Goal: Task Accomplishment & Management: Complete application form

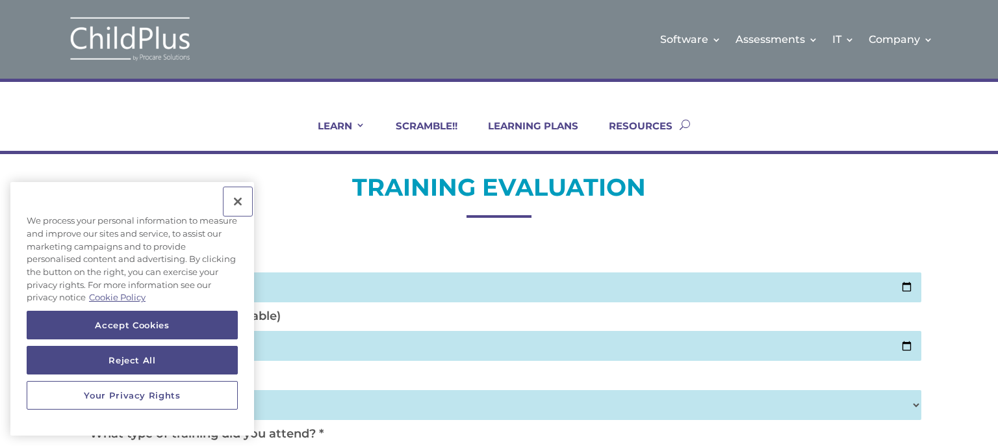
click at [237, 205] on button "Close" at bounding box center [238, 201] width 29 height 29
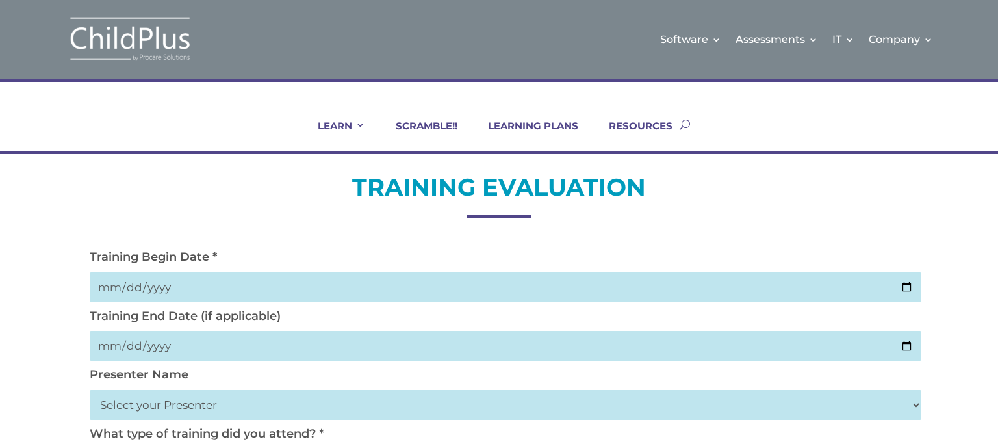
click at [104, 291] on input "date" at bounding box center [506, 287] width 832 height 30
type input "[DATE]"
click at [109, 341] on input "date" at bounding box center [506, 346] width 832 height 30
type input "[PHONE_NUMBER]"
type input "0225-09-19"
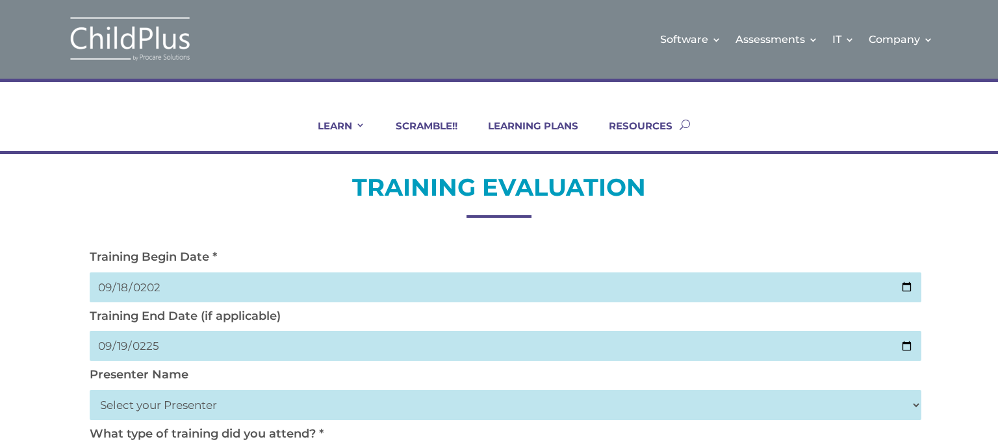
click at [142, 359] on input "0225-09-19" at bounding box center [506, 346] width 832 height 30
type input "2025-09-19"
click at [904, 417] on select "Select your Presenter Aaron Dickerson Amy Corkery Cindy Coats Danielle Hensley …" at bounding box center [506, 405] width 832 height 30
click at [914, 409] on select "Select your Presenter Aaron Dickerson Amy Corkery Cindy Coats Danielle Hensley …" at bounding box center [506, 405] width 832 height 30
select select "Labbe-Emery, Heidi"
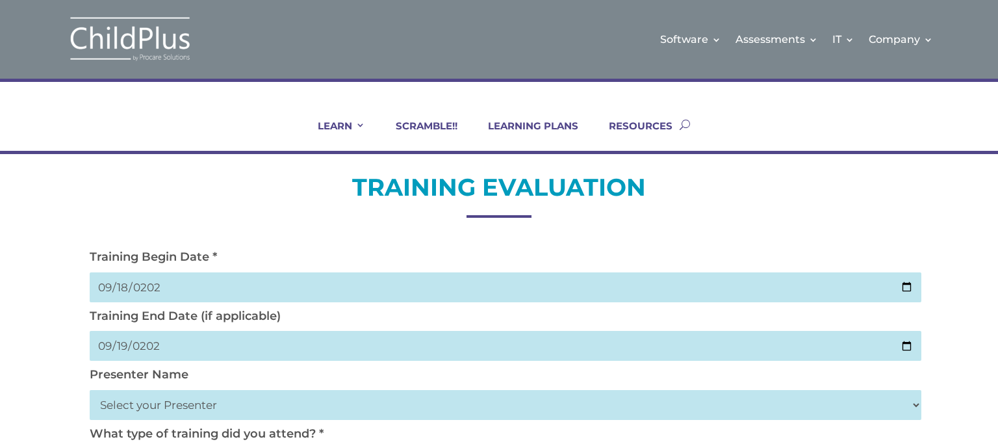
select select "Nickerson, Trecia"
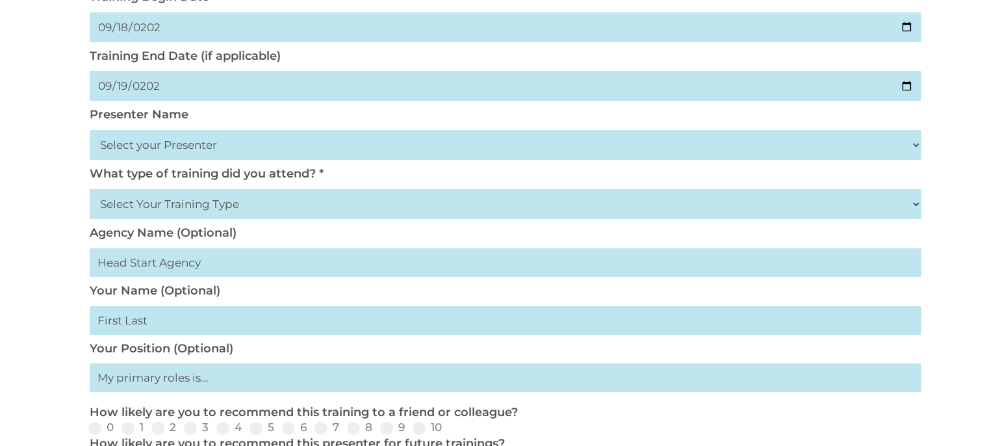
scroll to position [261, 0]
click at [183, 201] on select "Select Your Training Type On-site (at your agency) Virtual Visit Live Group Web…" at bounding box center [506, 203] width 832 height 30
select select "On-site (at your agency)"
click at [90, 188] on select "Select Your Training Type On-site (at your agency) Virtual Visit Live Group Web…" at bounding box center [506, 203] width 832 height 30
click at [203, 257] on input "text" at bounding box center [506, 262] width 832 height 29
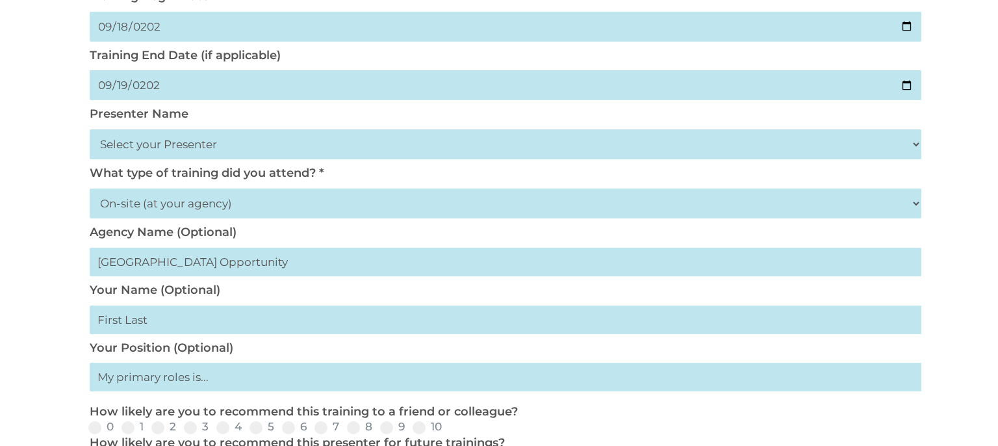
type input "Pearl River Valley Opportunity"
click at [195, 322] on input "text" at bounding box center [506, 319] width 832 height 29
type input "Jordan"
click at [292, 253] on input "Pearl River Valley Opportunity" at bounding box center [506, 262] width 832 height 29
type input "Pearl River Valley Opportunity (PRVO Head Start)"
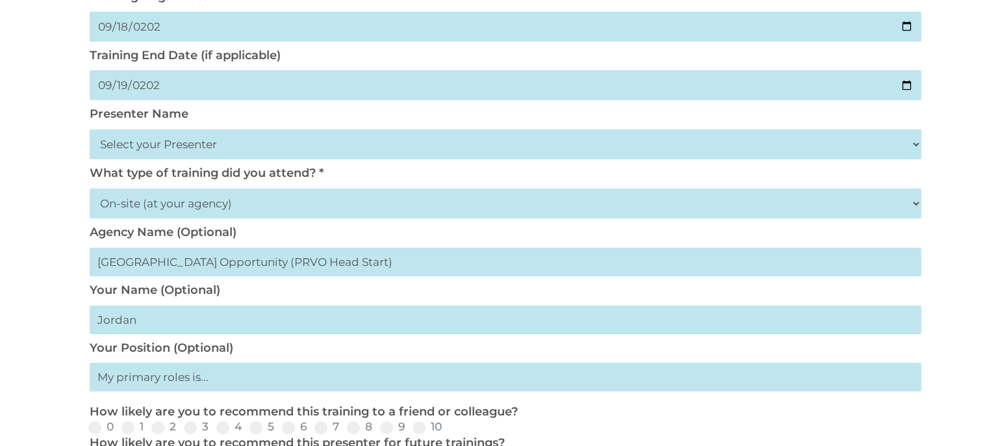
click at [212, 374] on input "text" at bounding box center [506, 377] width 832 height 29
type input "f"
type input "My primary role is Family Engagement"
click at [953, 289] on div "TRAINING EVALUATION Training Begin Date * 2025-09-18 Training End Date (if appl…" at bounding box center [499, 387] width 998 height 989
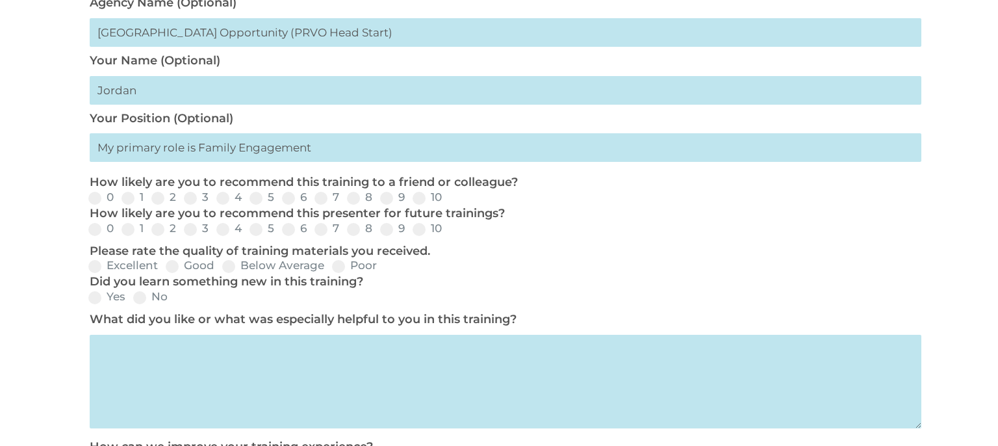
scroll to position [491, 0]
click at [383, 200] on span at bounding box center [386, 197] width 13 height 13
click at [411, 200] on input "9" at bounding box center [415, 202] width 8 height 8
radio input "true"
click at [391, 233] on span at bounding box center [386, 228] width 13 height 13
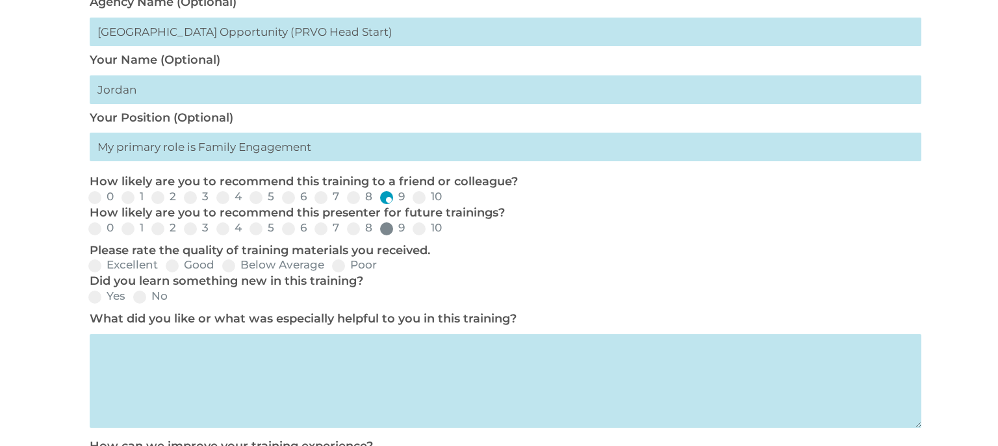
click at [411, 233] on input "9" at bounding box center [415, 233] width 8 height 8
radio input "true"
click at [100, 262] on label "Excellent" at bounding box center [123, 264] width 70 height 11
click at [164, 266] on input "Excellent" at bounding box center [168, 270] width 8 height 8
radio input "true"
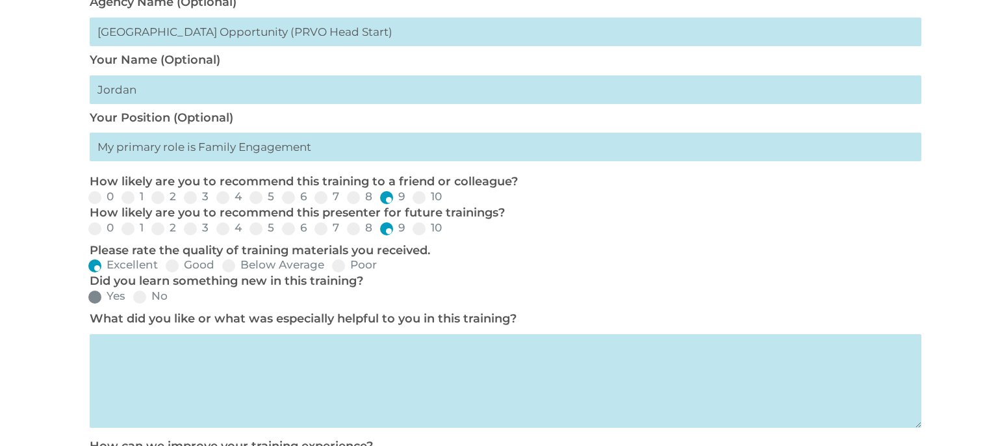
click at [96, 304] on span at bounding box center [94, 297] width 13 height 13
click at [132, 305] on input "Yes" at bounding box center [136, 301] width 8 height 8
radio input "true"
click at [983, 79] on div "TRAINING EVALUATION Training Begin Date * 2025-09-18 Training End Date (if appl…" at bounding box center [499, 157] width 998 height 989
click at [988, 94] on div "TRAINING EVALUATION Training Begin Date * 2025-09-18 Training End Date (if appl…" at bounding box center [499, 157] width 998 height 989
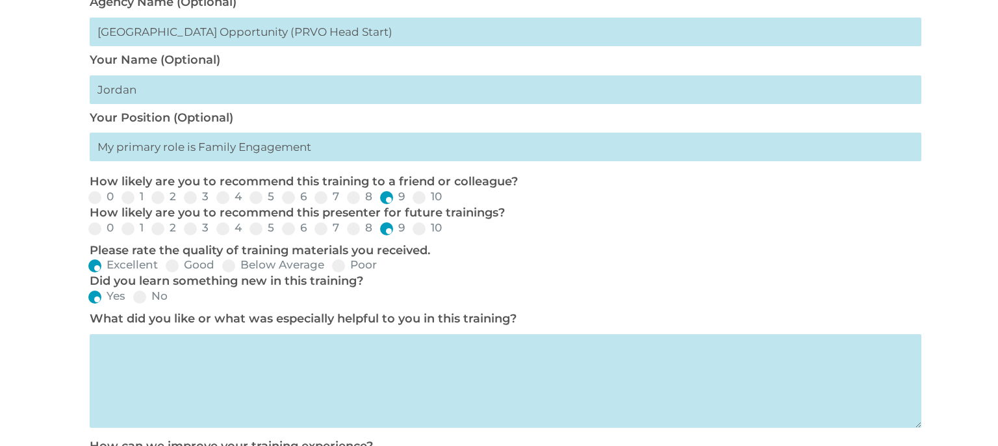
click at [955, 222] on div "TRAINING EVALUATION Training Begin Date * 2025-09-18 Training End Date (if appl…" at bounding box center [499, 157] width 998 height 989
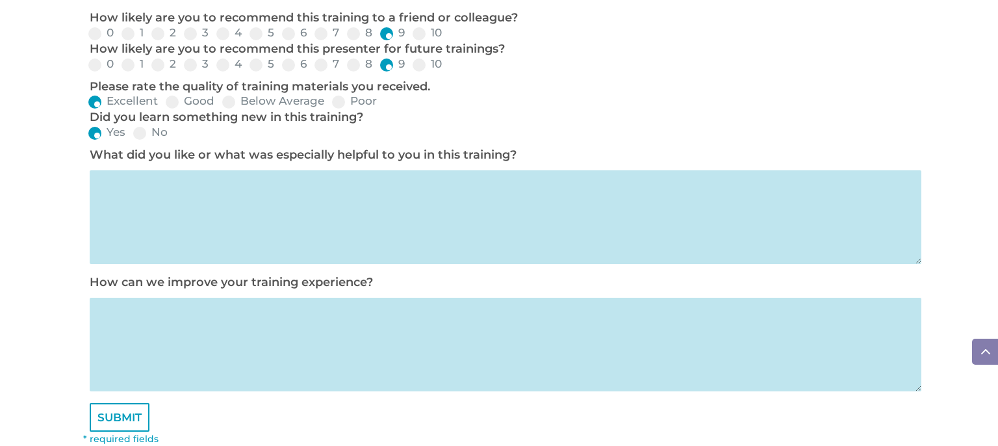
scroll to position [655, 0]
click at [140, 172] on textarea at bounding box center [506, 217] width 832 height 94
type textarea "Entry Express and performance"
click at [239, 317] on textarea at bounding box center [506, 344] width 832 height 94
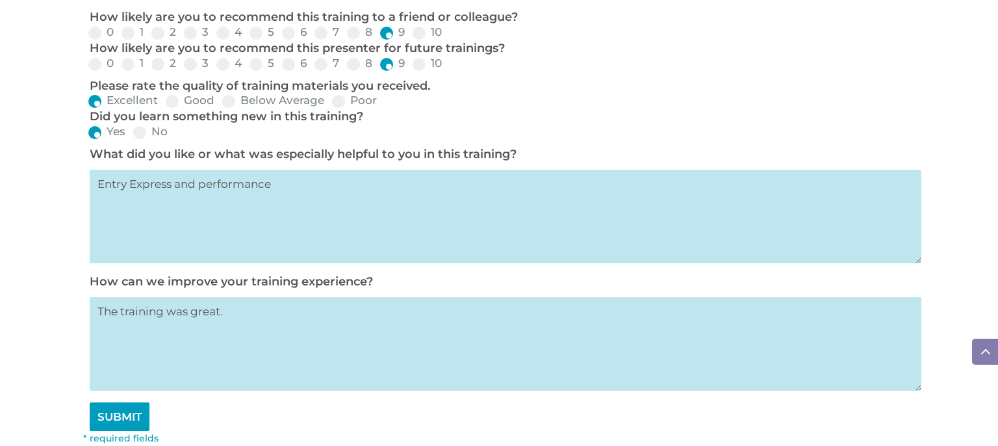
type textarea "The training was great."
click at [102, 422] on input "SUBMIT" at bounding box center [120, 416] width 60 height 29
